Goal: Task Accomplishment & Management: Use online tool/utility

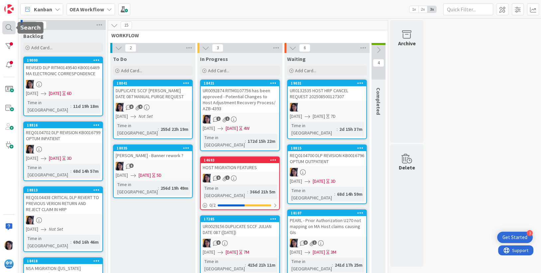
click at [8, 23] on div at bounding box center [8, 27] width 13 height 13
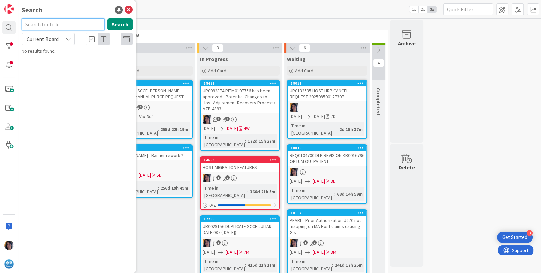
click at [44, 30] on input "text" at bounding box center [63, 24] width 83 height 12
type input "cancel"
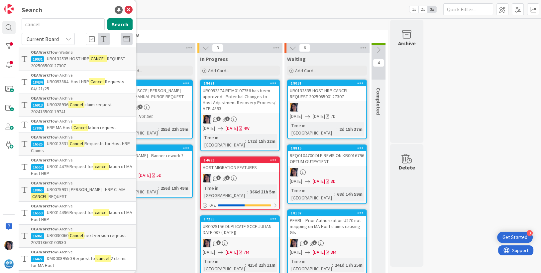
click at [41, 38] on span "Current Board" at bounding box center [43, 39] width 32 height 7
click at [43, 66] on span "All Boards" at bounding box center [59, 67] width 69 height 10
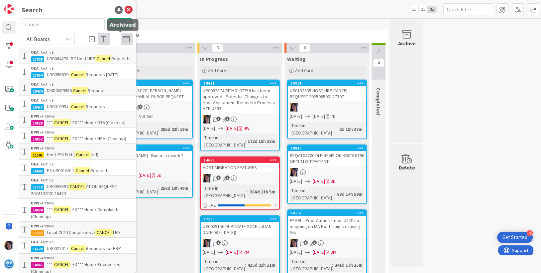
click at [123, 39] on icon at bounding box center [126, 39] width 7 height 7
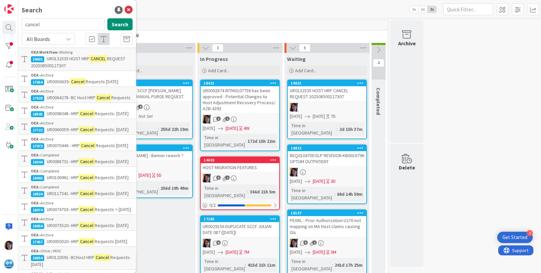
click at [70, 61] on span "UR0132535 HOST HRP" at bounding box center [68, 59] width 43 height 6
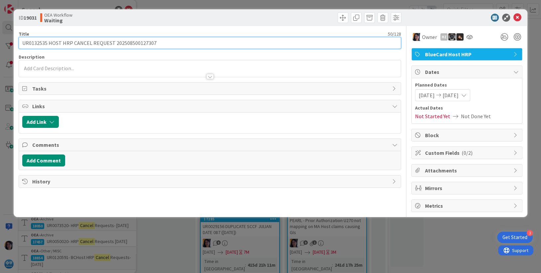
click at [131, 43] on input "UR0132535 HOST HRP CANCEL REQUEST 202508500127307" at bounding box center [210, 43] width 383 height 12
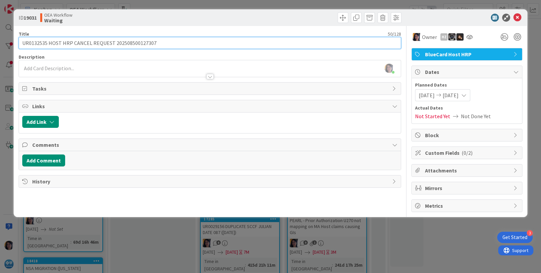
click at [28, 43] on input "UR0132535 HOST HRP CANCEL REQUEST 202508500127307" at bounding box center [210, 43] width 383 height 12
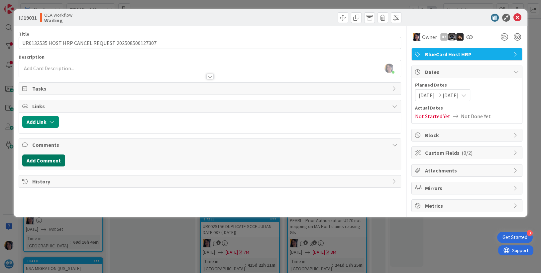
click at [45, 159] on button "Add Comment" at bounding box center [43, 160] width 43 height 12
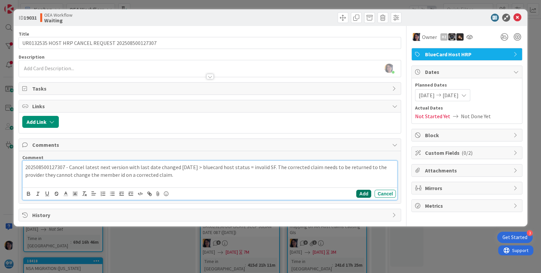
click at [365, 191] on button "Add" at bounding box center [363, 193] width 15 height 8
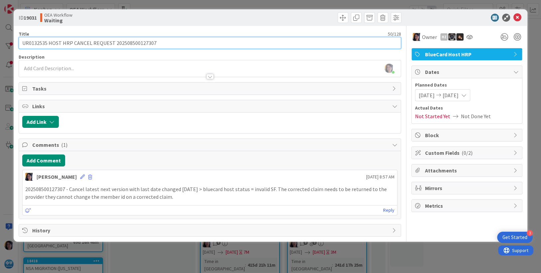
click at [45, 48] on input "UR0132535 HOST HRP CANCEL REQUEST 202508500127307" at bounding box center [210, 43] width 383 height 12
click at [161, 40] on input "UR0132535 HOST HRP CANCEL REQUEST 202508500127307" at bounding box center [210, 43] width 383 height 12
type input "UR0132535 HOST HRP CANCEL REQUEST 202508500127307 - INVALID SF VERSION"
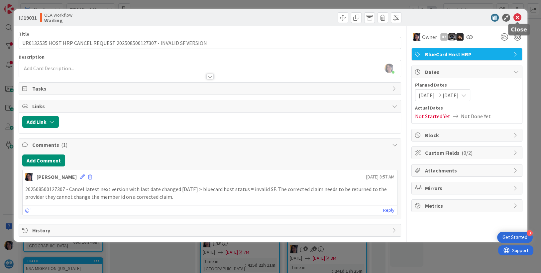
click at [518, 18] on icon at bounding box center [518, 18] width 8 height 8
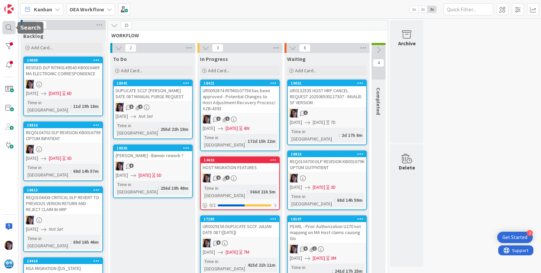
click at [8, 29] on div at bounding box center [8, 27] width 13 height 13
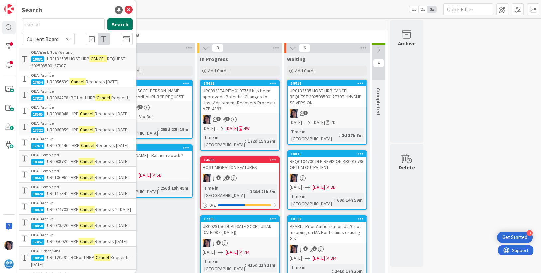
click at [109, 26] on button "Search" at bounding box center [119, 24] width 25 height 12
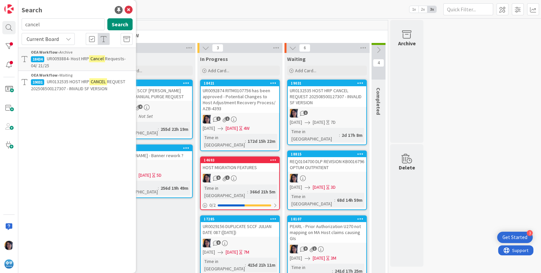
drag, startPoint x: 47, startPoint y: 39, endPoint x: 47, endPoint y: 45, distance: 5.3
click at [47, 39] on span "Current Board" at bounding box center [43, 39] width 32 height 7
click at [45, 65] on span "All Boards" at bounding box center [59, 67] width 69 height 10
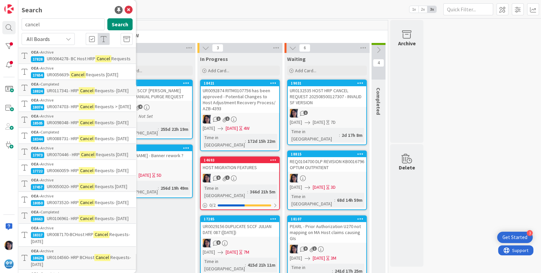
click at [45, 37] on span "All Boards" at bounding box center [38, 39] width 23 height 7
click at [45, 57] on span "Current Board" at bounding box center [59, 55] width 69 height 10
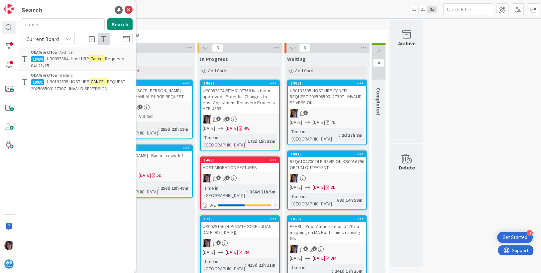
click at [79, 83] on span "UR0132535 HOST HRP" at bounding box center [68, 81] width 43 height 6
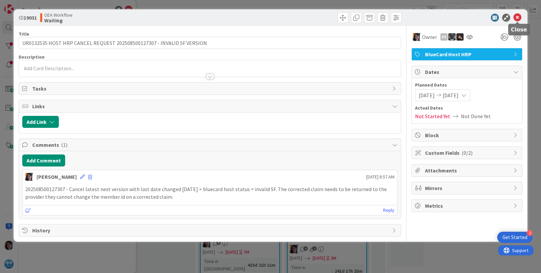
click at [514, 16] on icon at bounding box center [518, 18] width 8 height 8
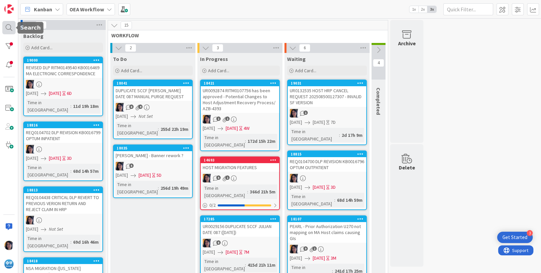
click at [10, 26] on div at bounding box center [8, 27] width 13 height 13
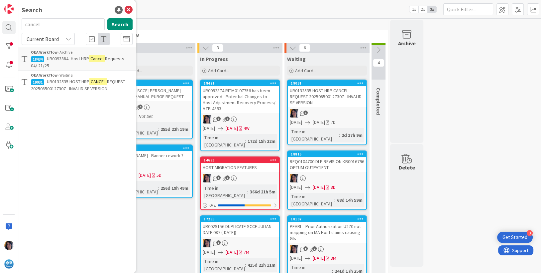
click at [50, 37] on span "Current Board" at bounding box center [43, 39] width 32 height 7
click at [182, 17] on div "Kanban OEA Workflow 1x 2x 3x" at bounding box center [279, 9] width 523 height 18
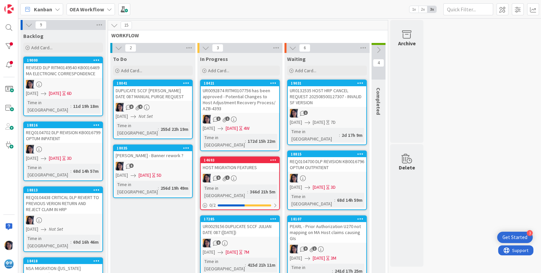
click at [81, 11] on b "OEA Workflow" at bounding box center [86, 9] width 35 height 7
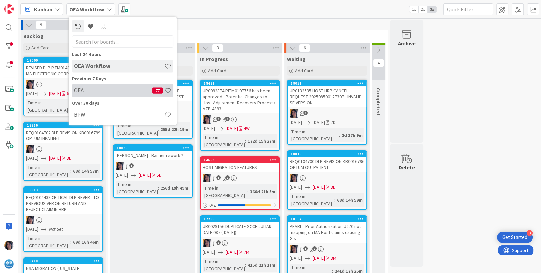
click at [78, 88] on h4 "OEA" at bounding box center [113, 90] width 78 height 7
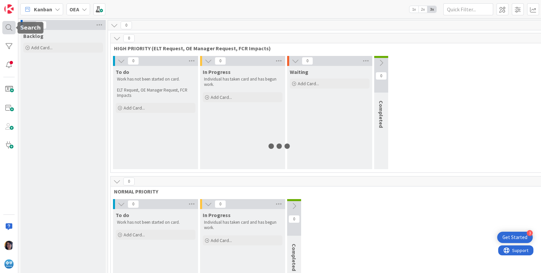
click at [7, 24] on div at bounding box center [8, 27] width 13 height 13
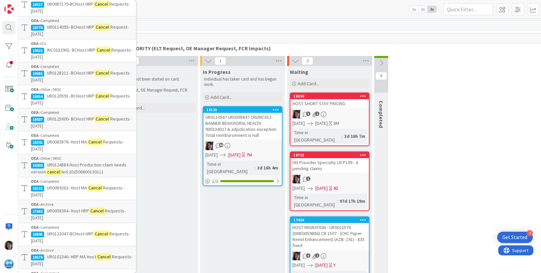
scroll to position [416, 0]
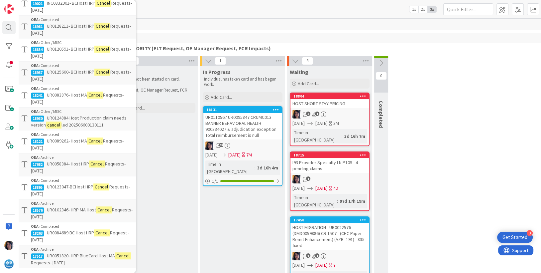
click at [65, 6] on span "INC0332901- BCHost HRP" at bounding box center [71, 3] width 49 height 6
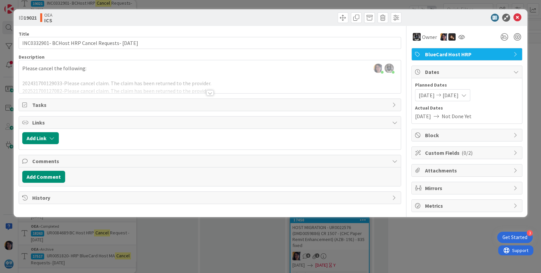
click at [106, 84] on div at bounding box center [210, 84] width 382 height 17
